Goal: Information Seeking & Learning: Learn about a topic

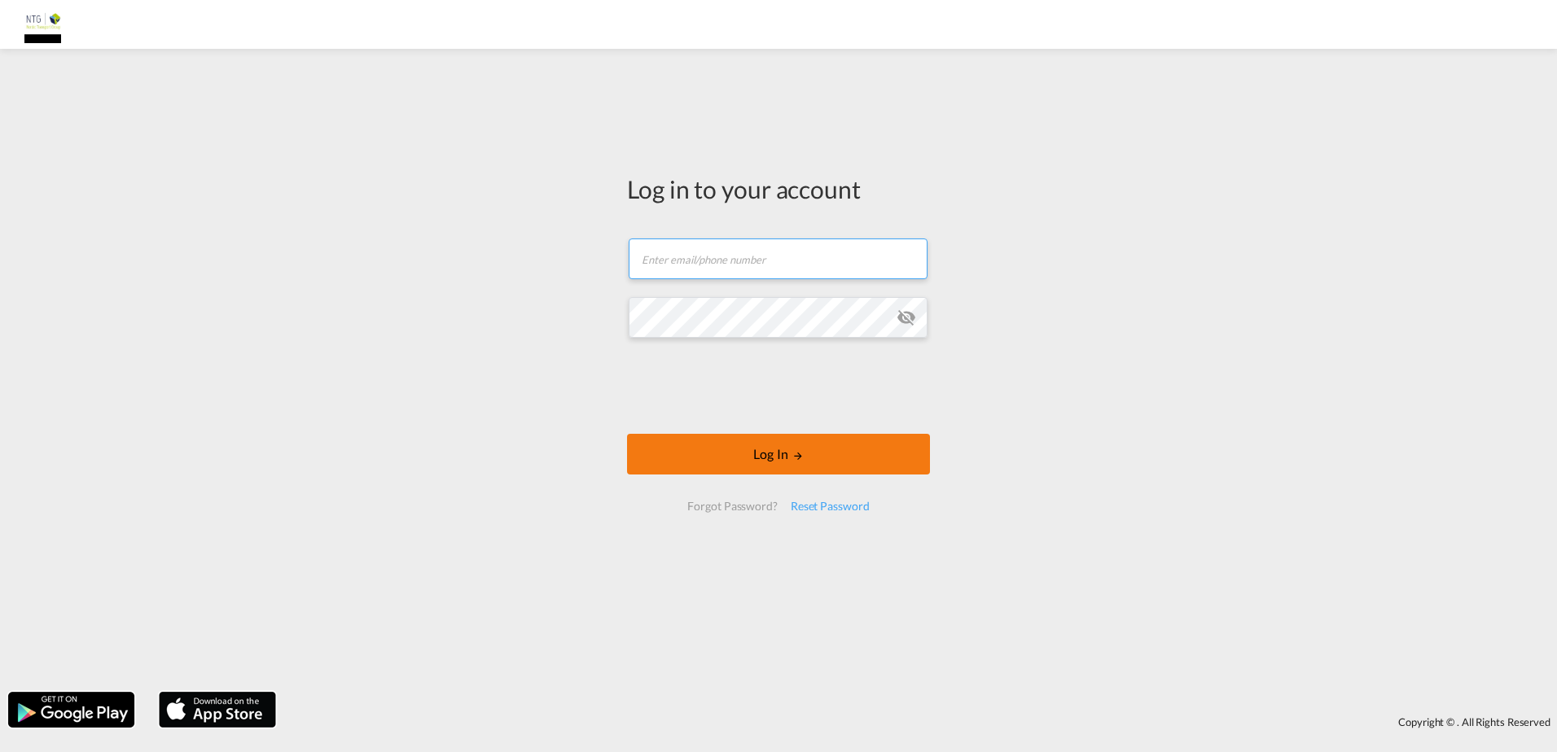
type input "[EMAIL_ADDRESS][DOMAIN_NAME]"
click at [808, 465] on button "Log In" at bounding box center [778, 454] width 303 height 41
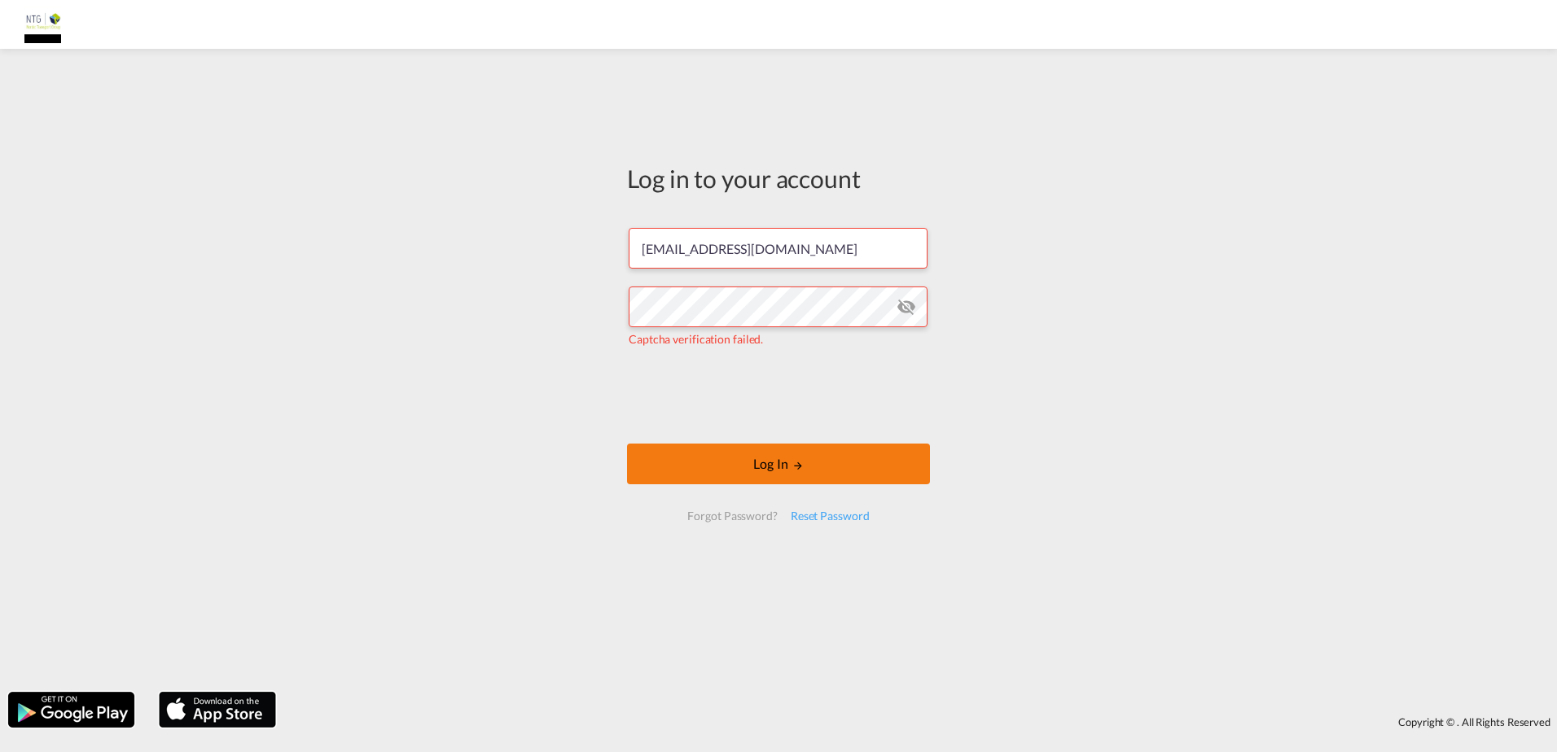
click at [735, 450] on button "Log In" at bounding box center [778, 464] width 303 height 41
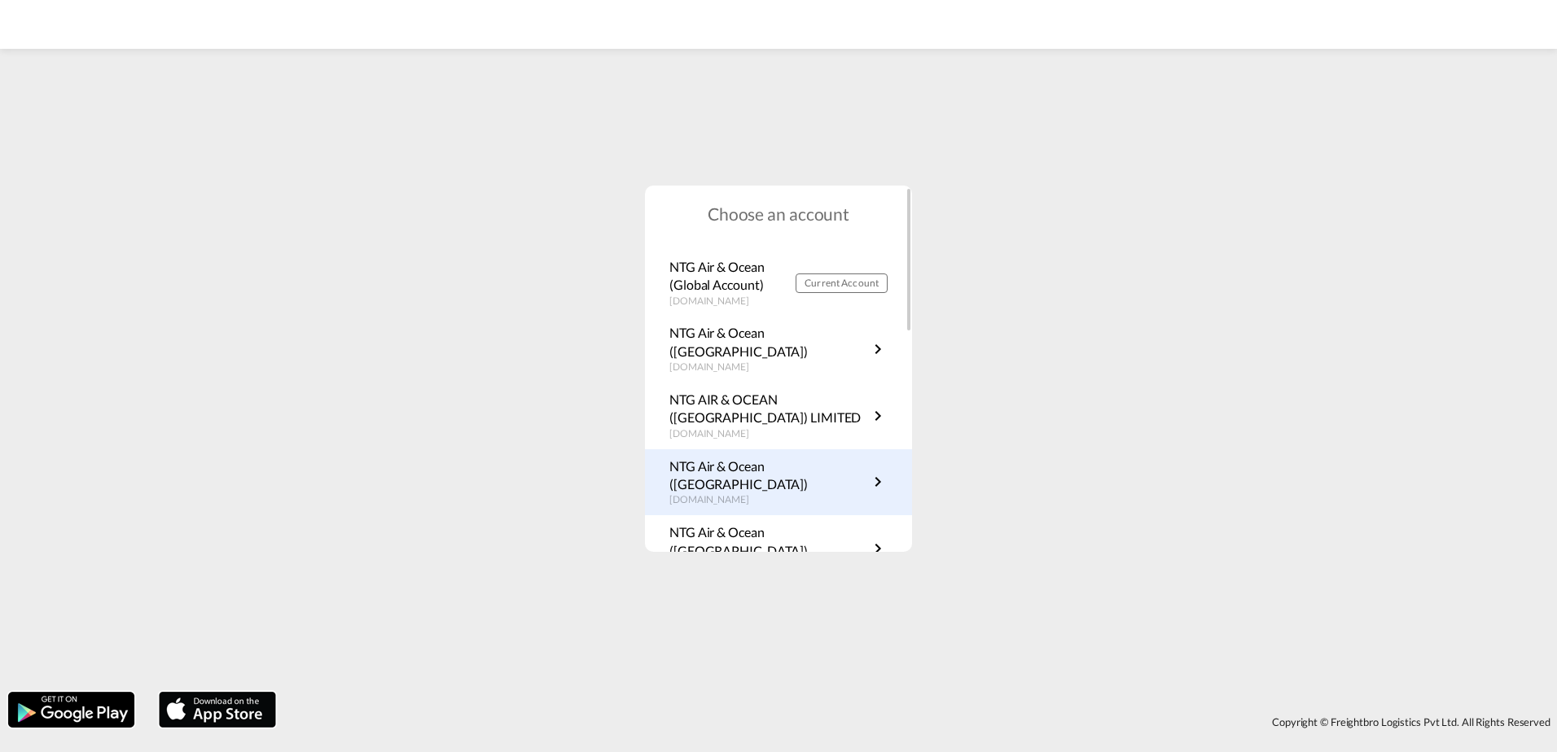
click at [822, 458] on p "NTG Air & Ocean ([GEOGRAPHIC_DATA])" at bounding box center [768, 476] width 199 height 37
